Goal: Book appointment/travel/reservation

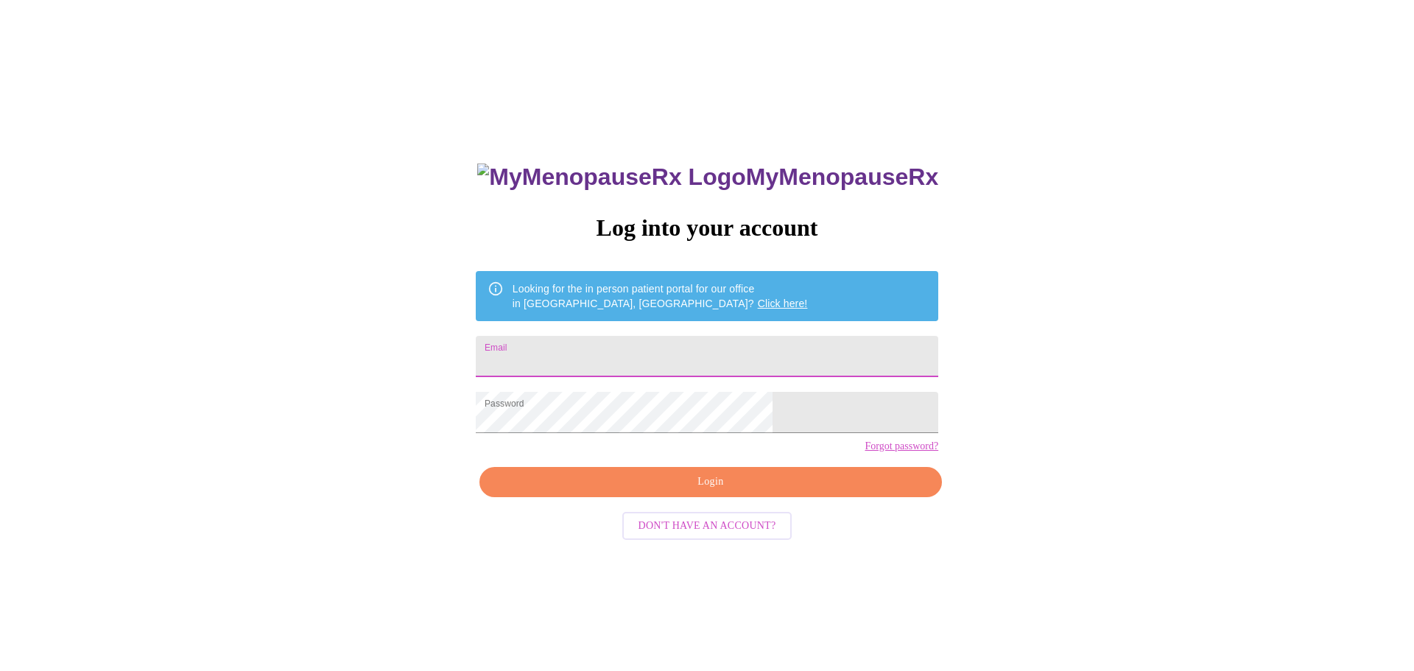
click at [660, 357] on input "Email" at bounding box center [707, 356] width 462 height 41
type input "[EMAIL_ADDRESS][DOMAIN_NAME]"
click at [694, 491] on span "Login" at bounding box center [710, 482] width 429 height 18
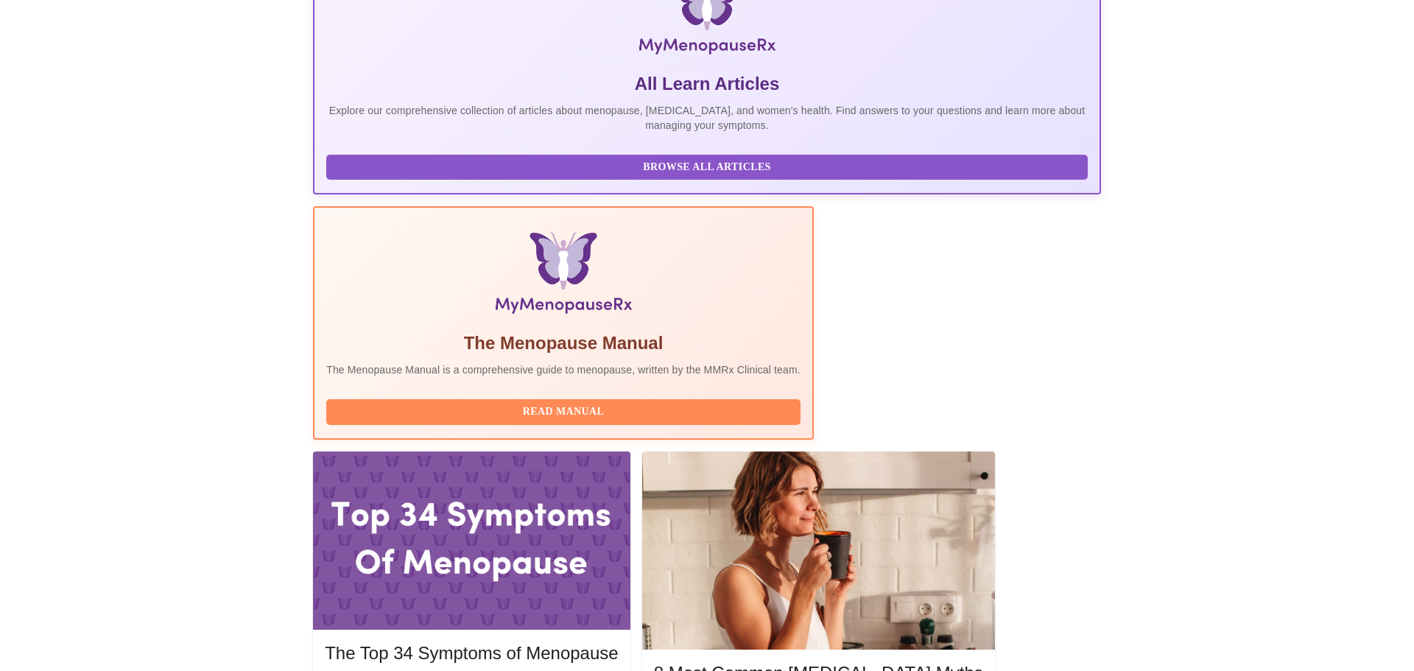
scroll to position [324, 0]
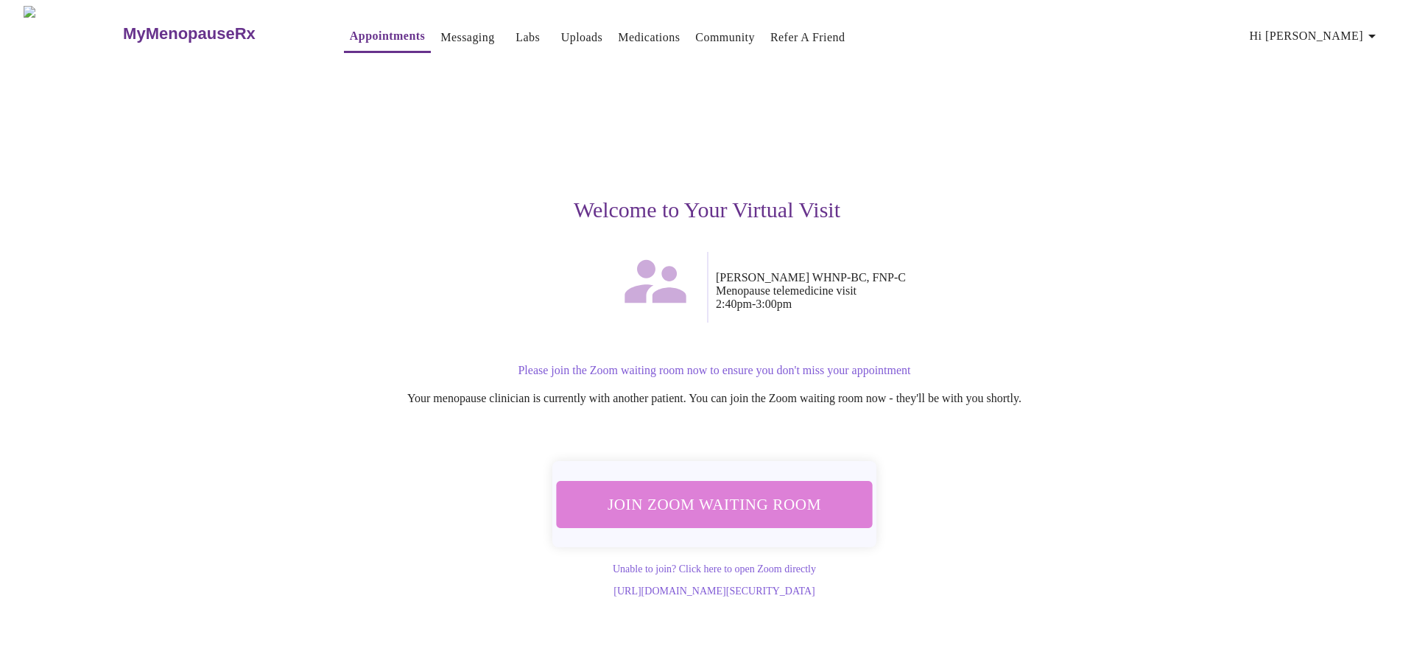
click at [731, 498] on span "Join Zoom Waiting Room" at bounding box center [714, 503] width 277 height 27
